Goal: Communication & Community: Share content

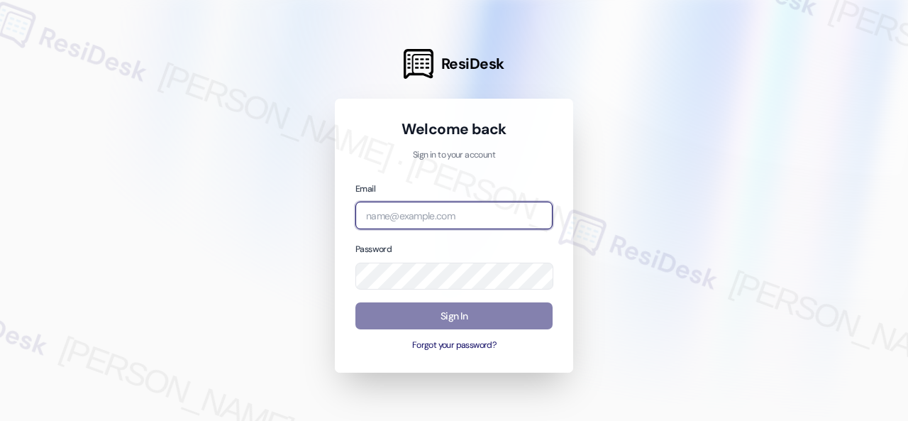
click at [446, 213] on input "email" at bounding box center [453, 216] width 197 height 28
paste input "automated-surveys-birchstone_residential-resen.fifteen@birchstone_[DOMAIN_NAME]"
type input "automated-surveys-birchstone_residential-resen.fifteen@birchstone_[DOMAIN_NAME]"
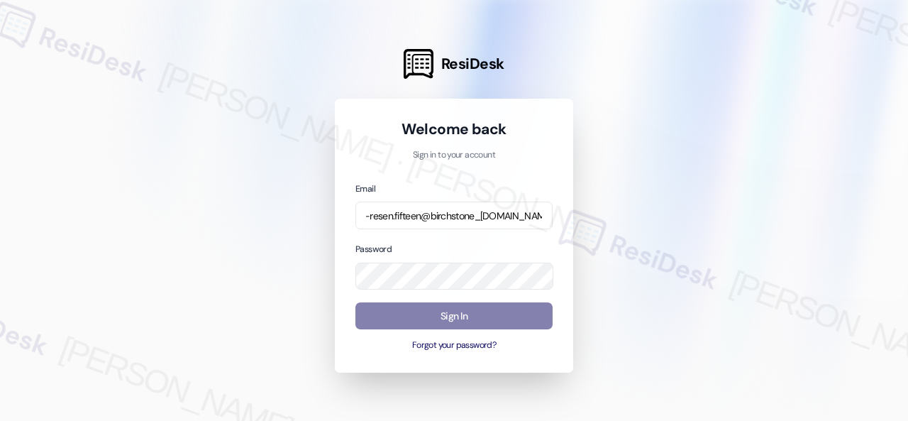
scroll to position [0, 0]
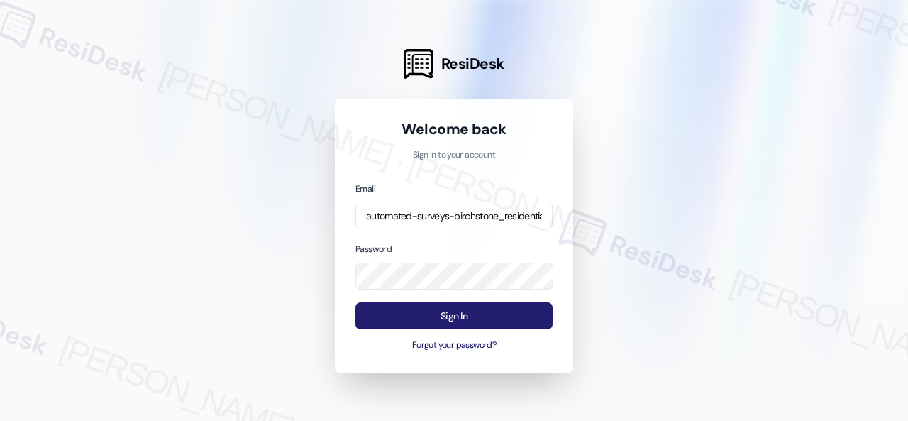
click at [410, 319] on button "Sign In" at bounding box center [453, 316] width 197 height 28
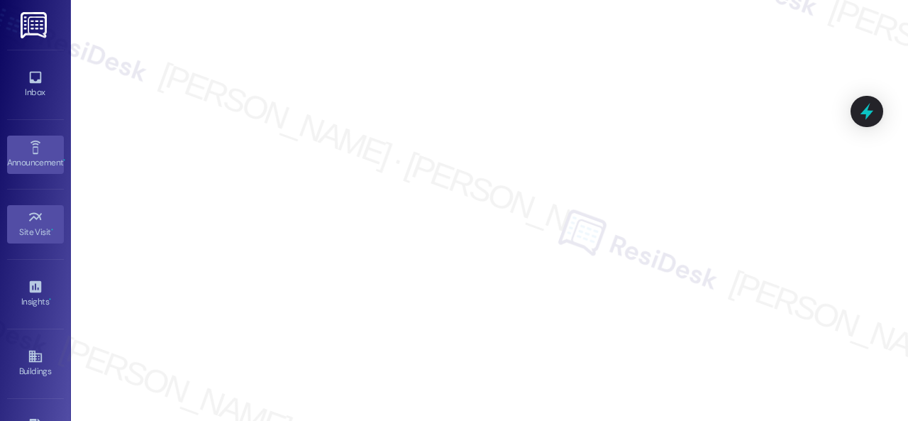
click at [18, 157] on div "Announcement •" at bounding box center [35, 162] width 71 height 14
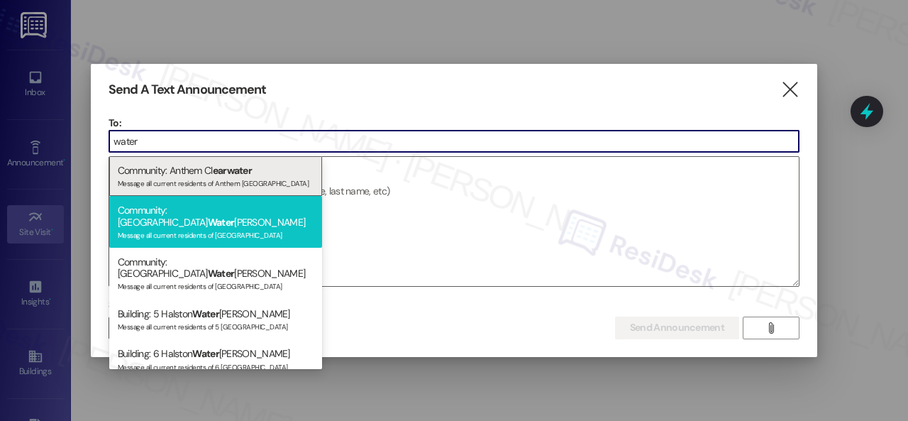
type input "water"
click at [197, 214] on div "Community: Halston Water leigh Message all current residents of [GEOGRAPHIC_DAT…" at bounding box center [215, 222] width 213 height 52
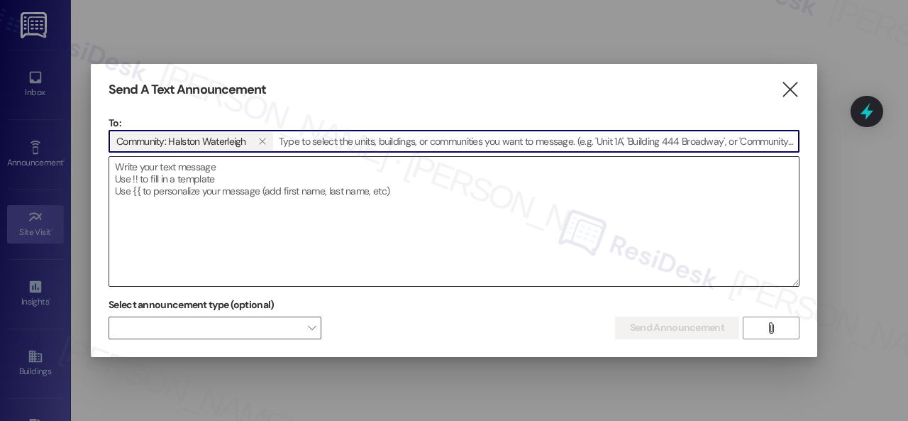
click at [206, 176] on textarea at bounding box center [454, 221] width 690 height 129
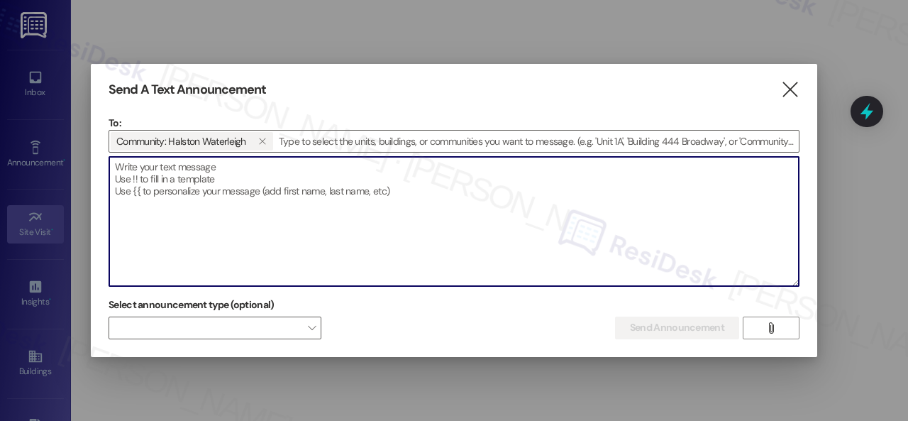
paste textarea "Hi {{first_name}}, 🌭 Caracas Hot Dog Food Truck is here [DATE], [DATE]! Stop by…"
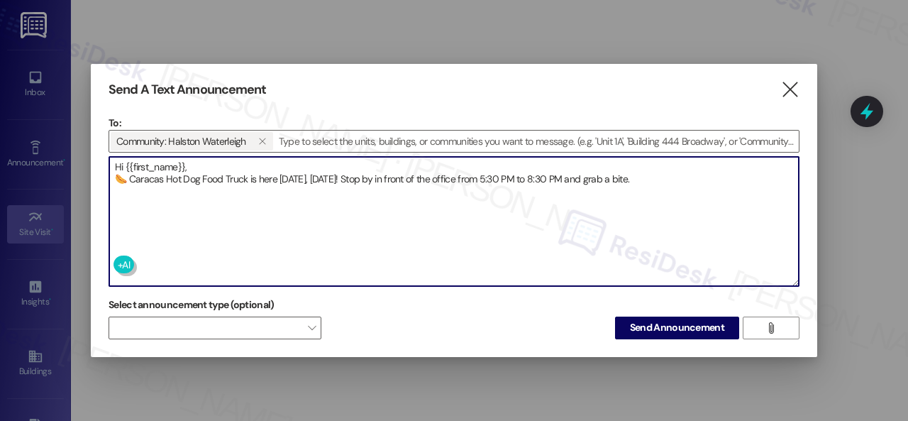
drag, startPoint x: 128, startPoint y: 173, endPoint x: 102, endPoint y: 170, distance: 25.7
click at [102, 170] on div "Send A Text Announcement  To: Community: [PERSON_NAME]   Drop image file her…" at bounding box center [454, 210] width 727 height 293
click at [348, 165] on textarea "Hi {{first_name}}, 🌭 Caracas Hot Dog Food Truck is here [DATE], [DATE]! Stop by…" at bounding box center [454, 221] width 690 height 129
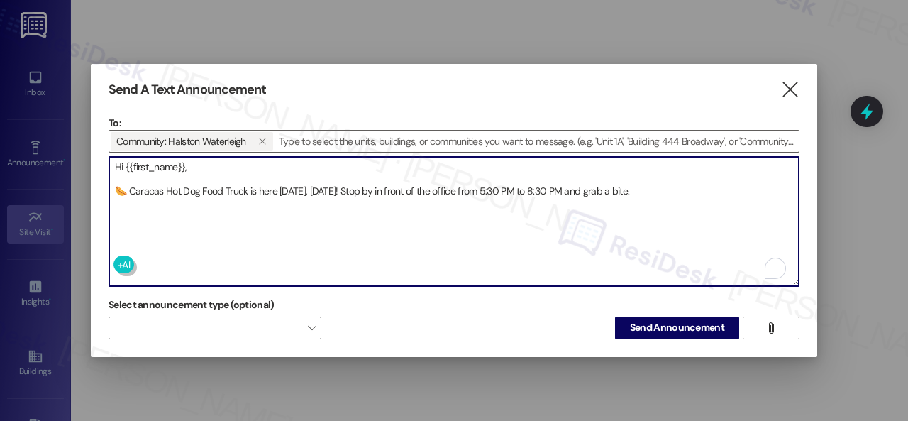
type textarea "Hi {{first_name}}, 🌭 Caracas Hot Dog Food Truck is here [DATE], [DATE]! Stop by…"
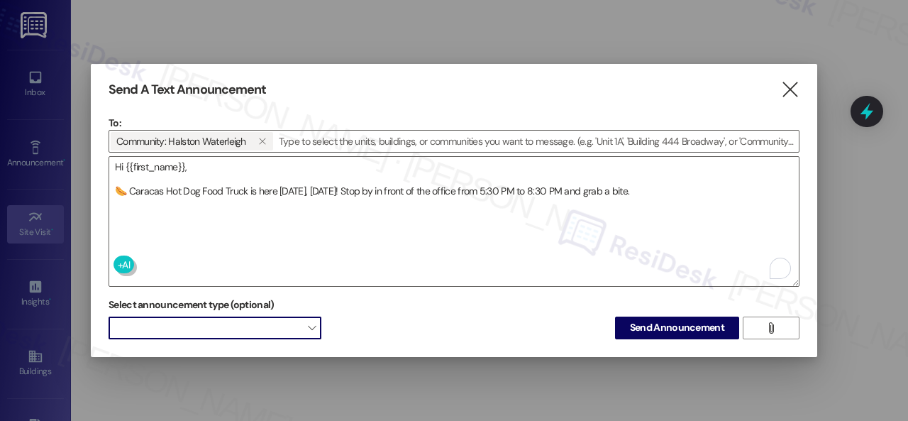
click at [304, 340] on div "Send A Text Announcement  To: Community: [PERSON_NAME]   Drop image file her…" at bounding box center [454, 210] width 727 height 293
click at [224, 332] on span at bounding box center [215, 327] width 213 height 23
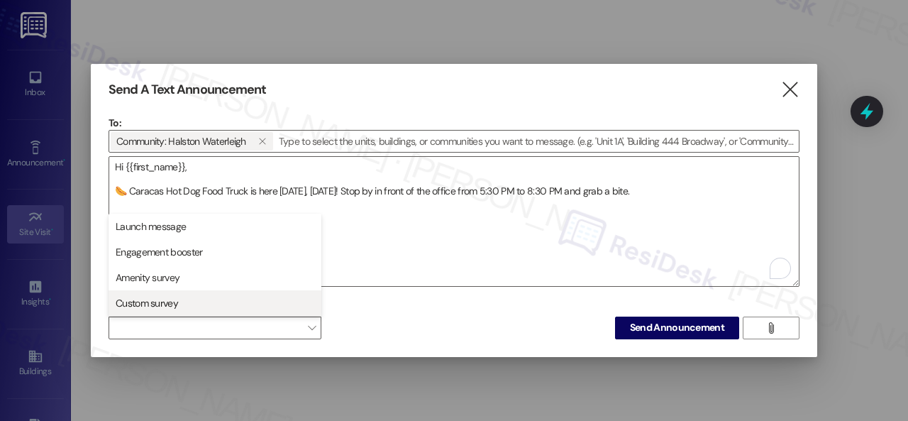
click at [158, 308] on span "Custom survey" at bounding box center [147, 303] width 62 height 14
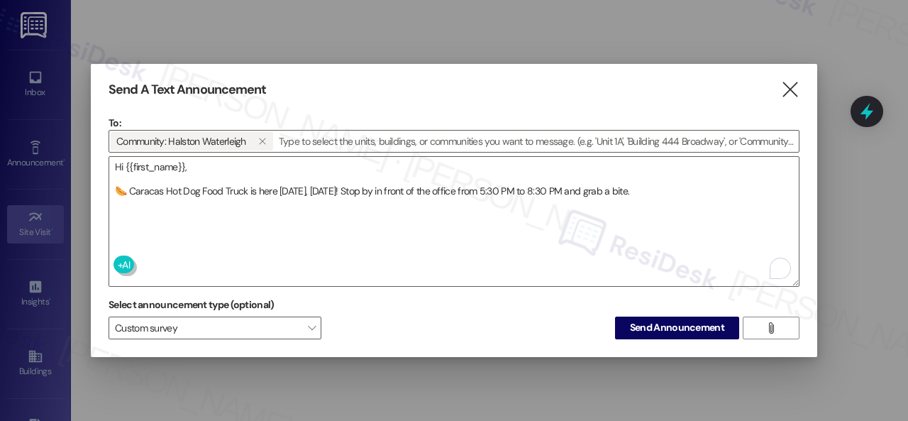
click at [426, 292] on div "To: Community: [PERSON_NAME]   Drop image file here Hi {{first_name}}, 🌭 Cara…" at bounding box center [454, 227] width 691 height 223
click at [633, 321] on span "Send Announcement" at bounding box center [677, 327] width 94 height 15
